Goal: Information Seeking & Learning: Learn about a topic

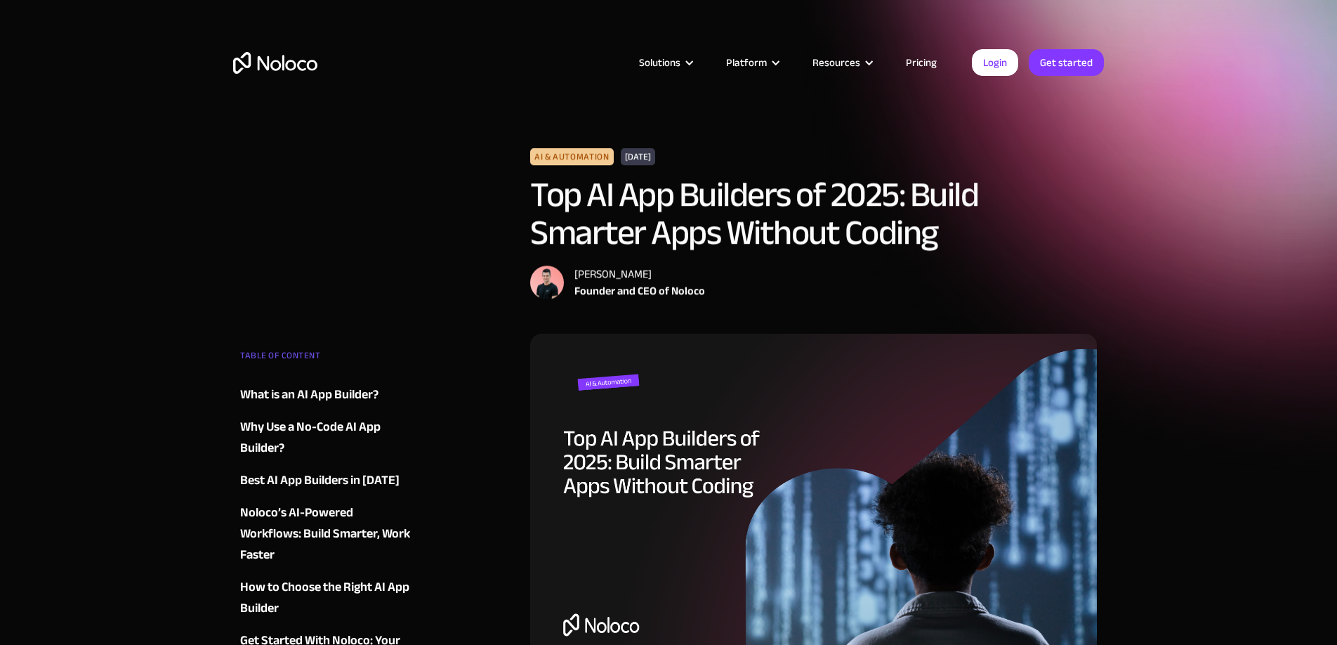
click at [258, 73] on div "Solutions Use Cases Business Types Project Management Keep track of customers, …" at bounding box center [668, 62] width 899 height 55
click at [268, 60] on img "home" at bounding box center [275, 63] width 84 height 22
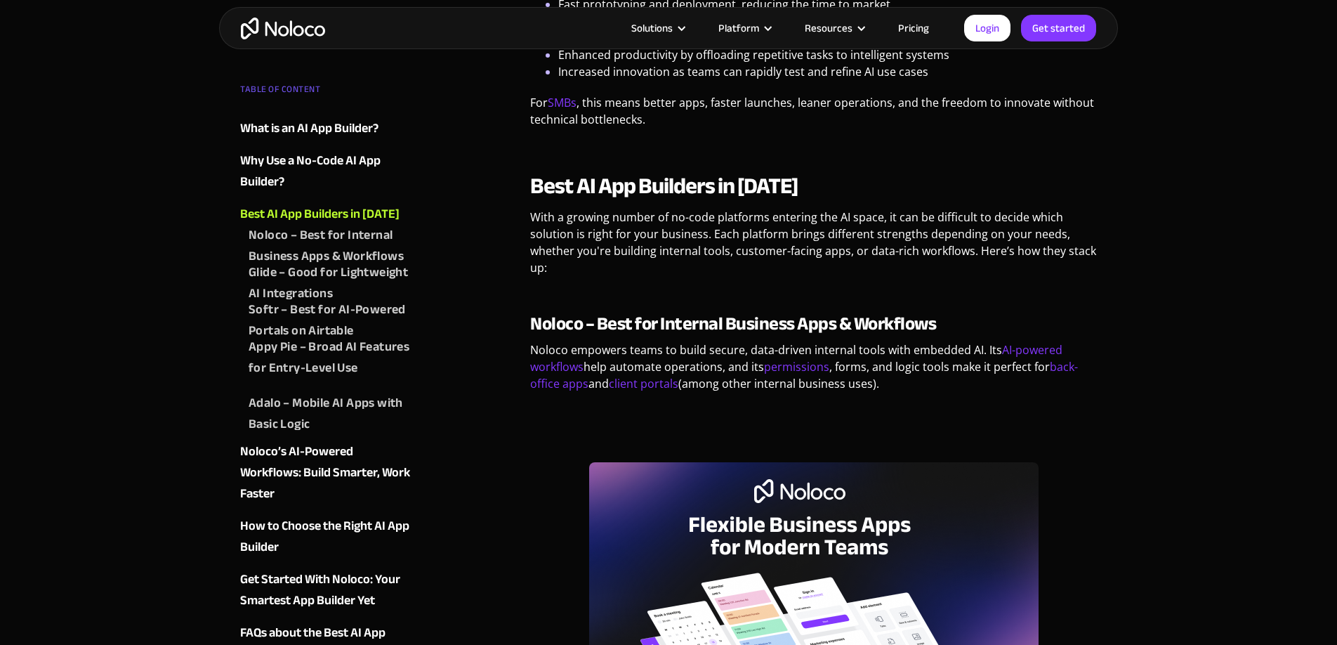
scroll to position [1116, 0]
